Goal: Task Accomplishment & Management: Use online tool/utility

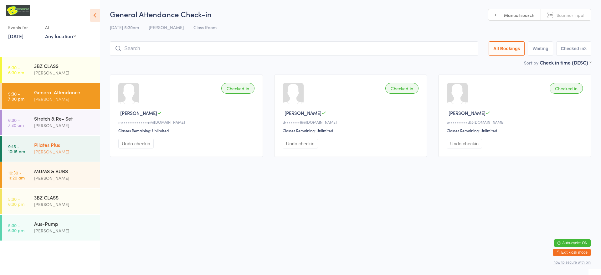
click at [81, 155] on div "[PERSON_NAME]" at bounding box center [64, 151] width 60 height 7
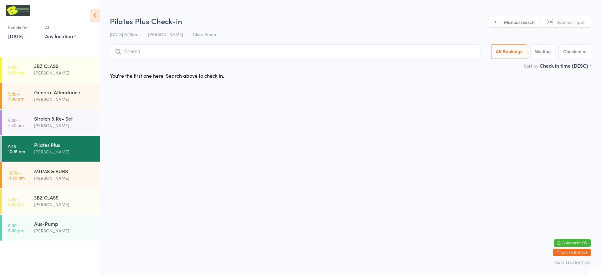
click at [143, 51] on input "search" at bounding box center [295, 51] width 371 height 14
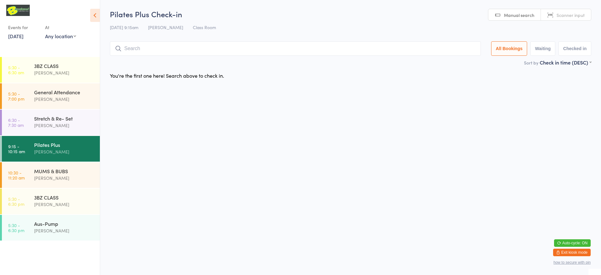
click at [575, 18] on link "Scanner input" at bounding box center [566, 15] width 50 height 12
click at [403, 54] on input "search" at bounding box center [295, 48] width 371 height 14
type input "220051"
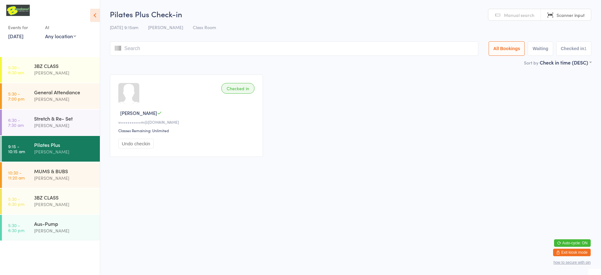
click at [160, 54] on input "search" at bounding box center [294, 48] width 368 height 14
type input "220081"
click at [189, 52] on input "search" at bounding box center [294, 48] width 368 height 14
type input "220089"
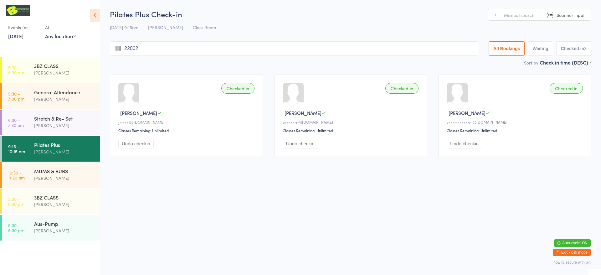
type input "220020"
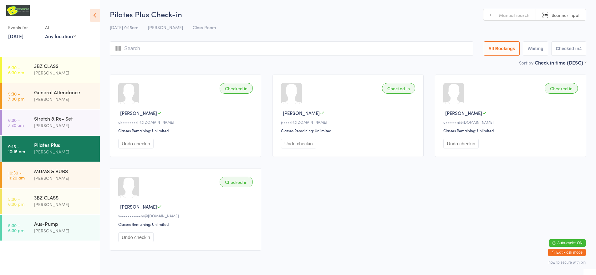
click at [396, 40] on div "Pilates Plus Check-in [DATE] 9:15am [PERSON_NAME] Class Room Manual search Scan…" at bounding box center [348, 34] width 476 height 50
click at [395, 42] on input "search" at bounding box center [291, 48] width 363 height 14
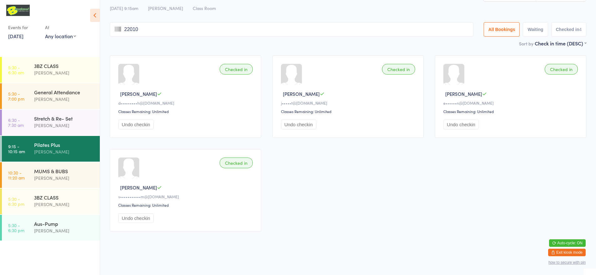
type input "220109"
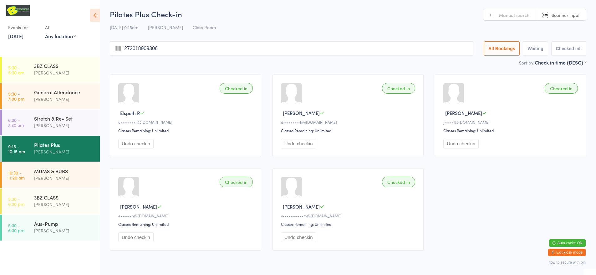
type input "2720189093065"
